Goal: Check status

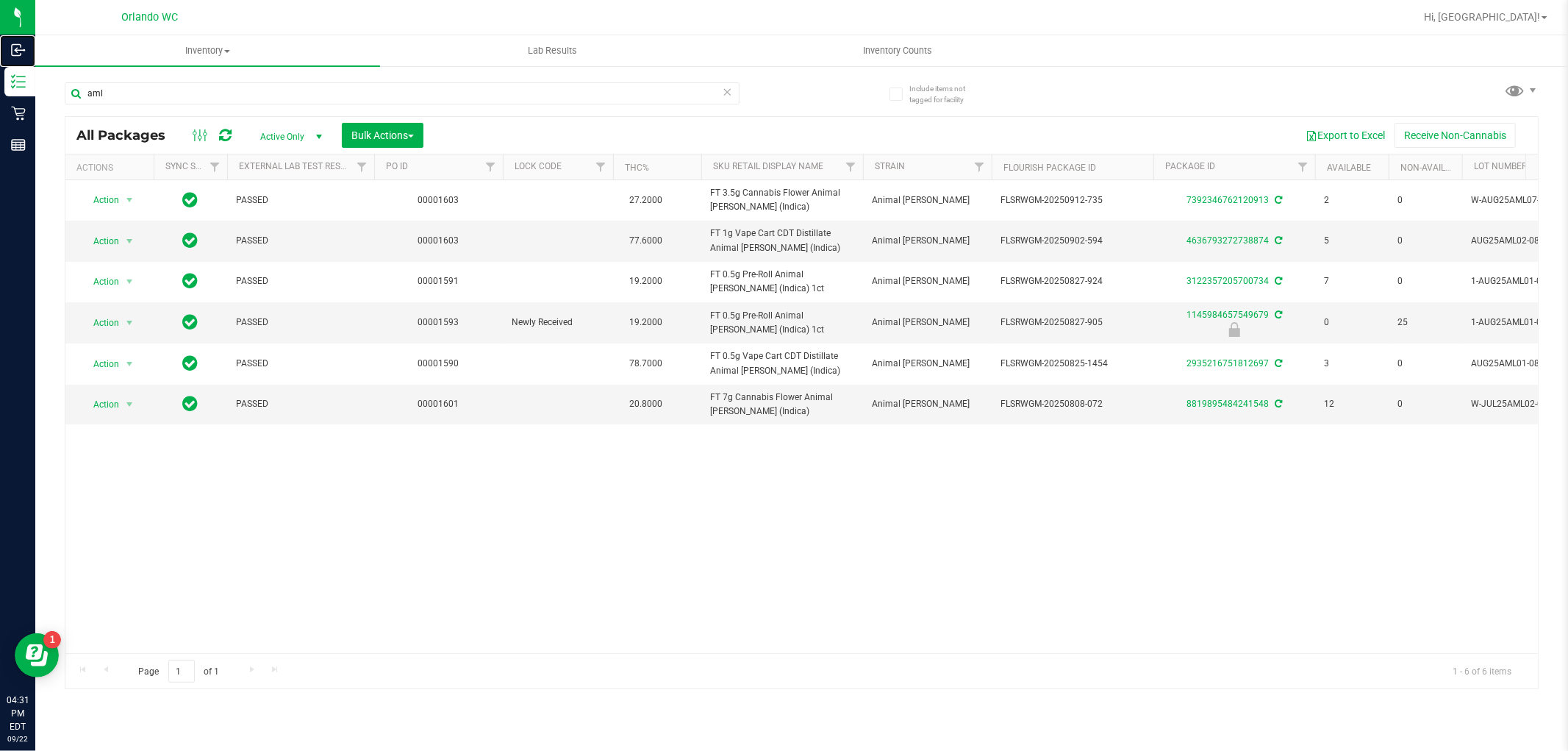
click at [21, 43] on icon at bounding box center [18, 50] width 15 height 15
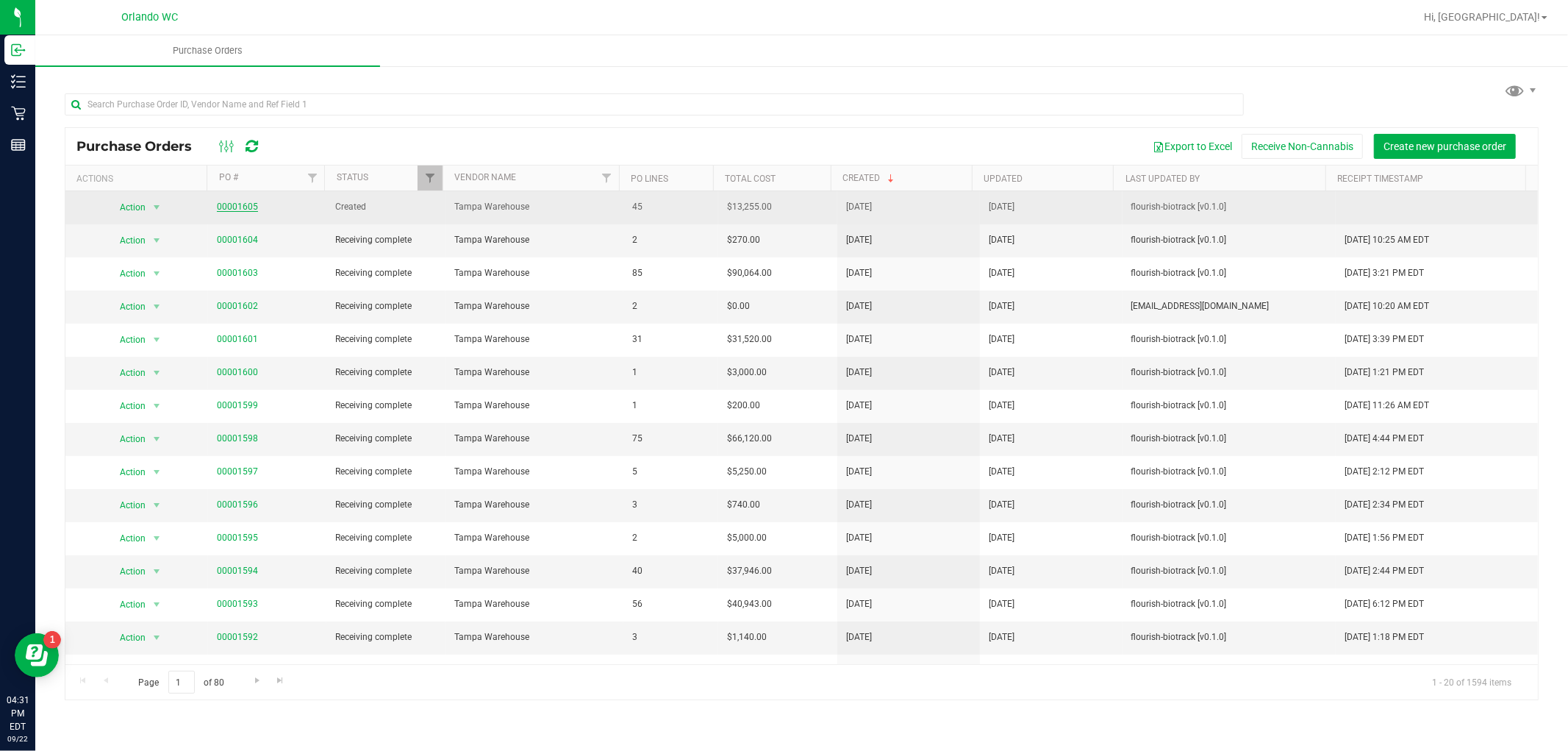
click at [250, 210] on link "00001605" at bounding box center [238, 206] width 41 height 10
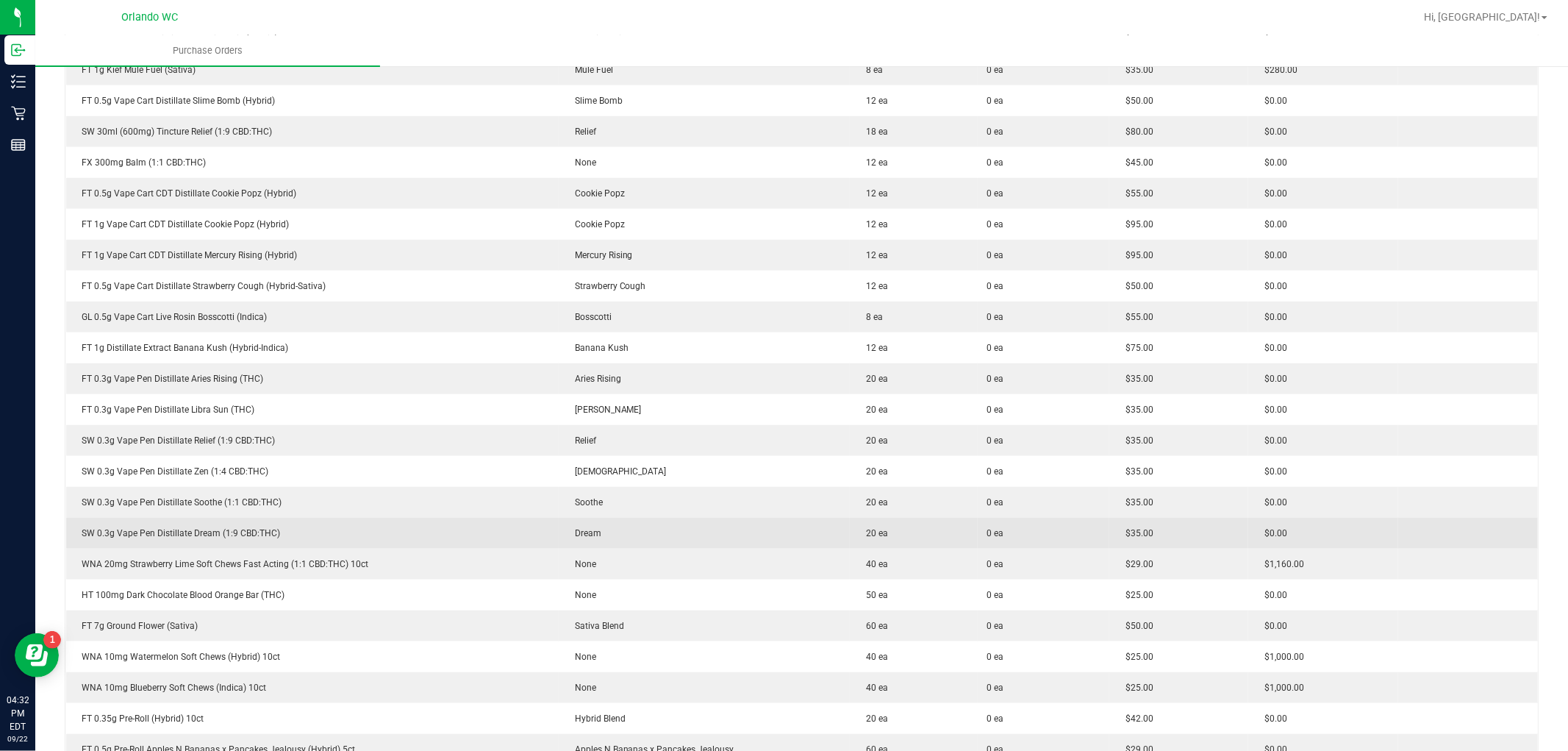
scroll to position [899, 0]
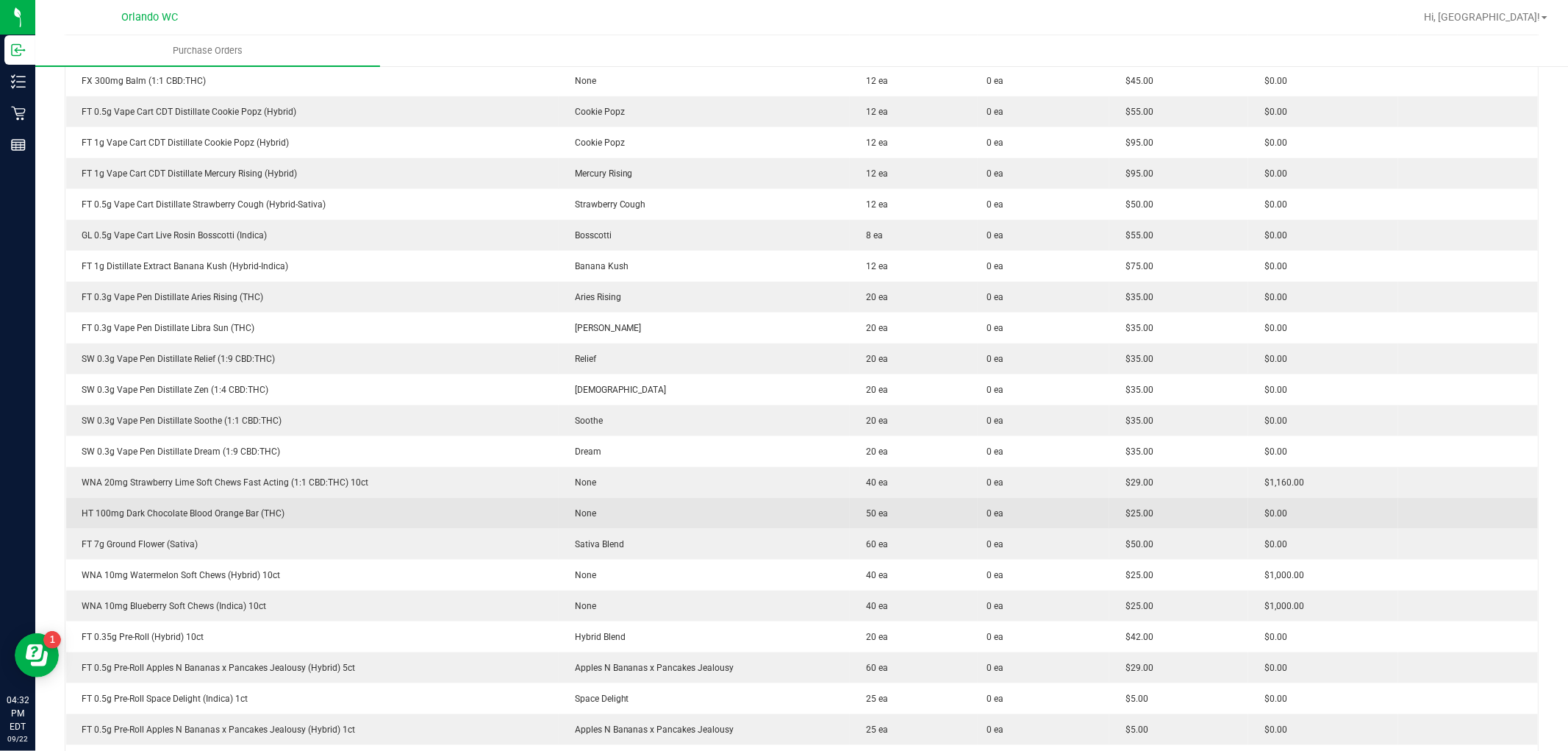
click at [259, 515] on div "HT 100mg Dark Chocolate Blood Orange Bar (THC)" at bounding box center [312, 513] width 475 height 13
copy div "HT 100mg Dark Chocolate Blood Orange Bar (THC)"
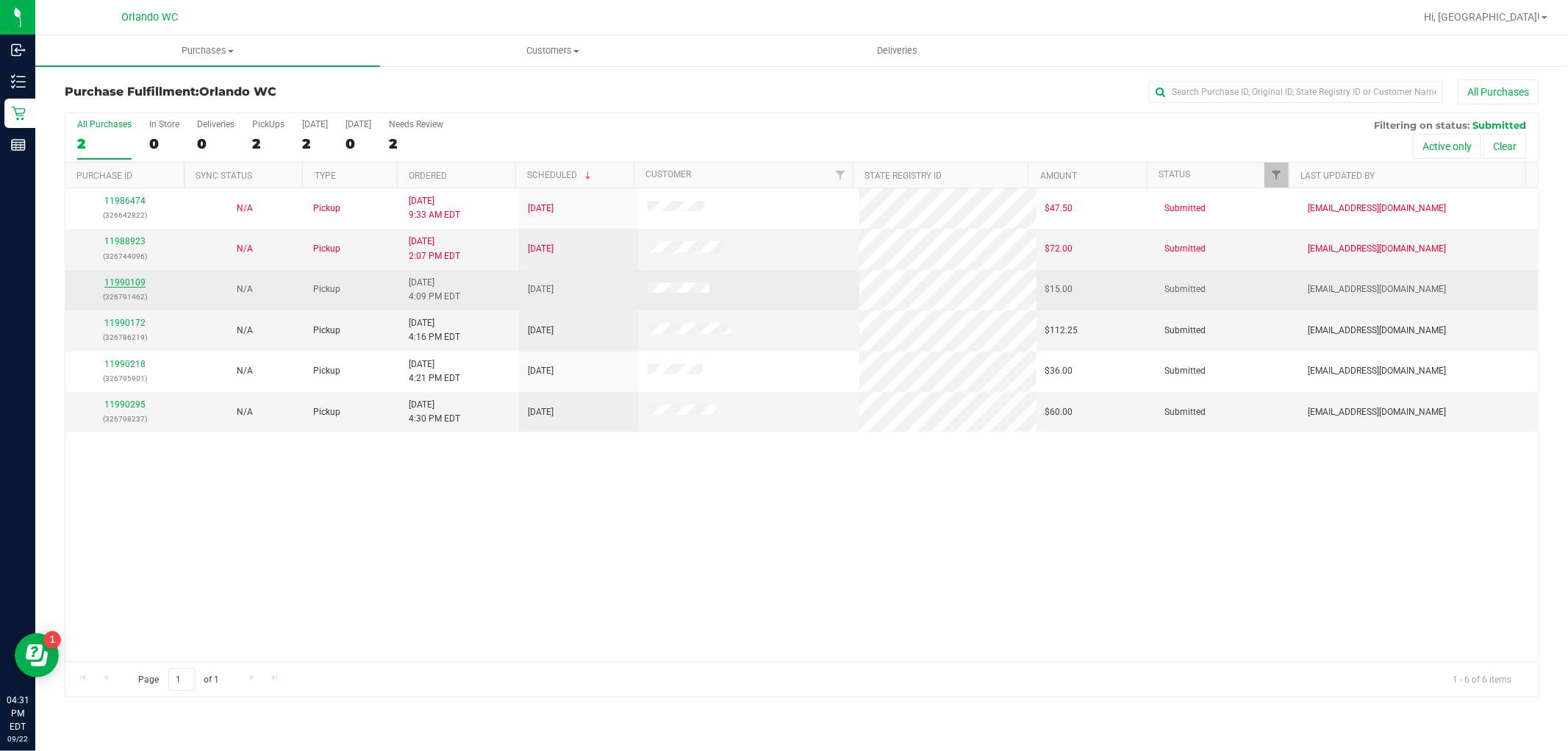
click at [127, 278] on link "11990109" at bounding box center [125, 282] width 41 height 10
